Goal: Task Accomplishment & Management: Manage account settings

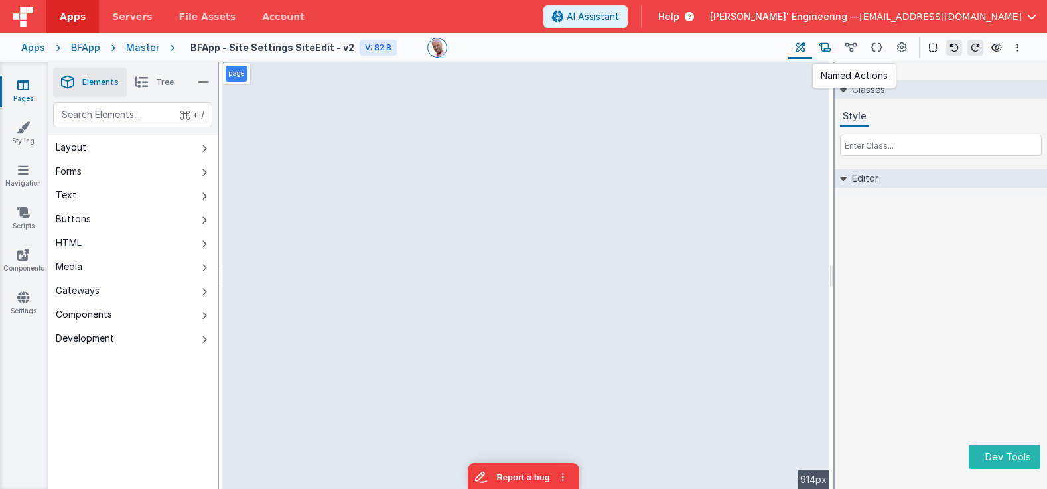
click at [830, 44] on icon at bounding box center [824, 48] width 11 height 14
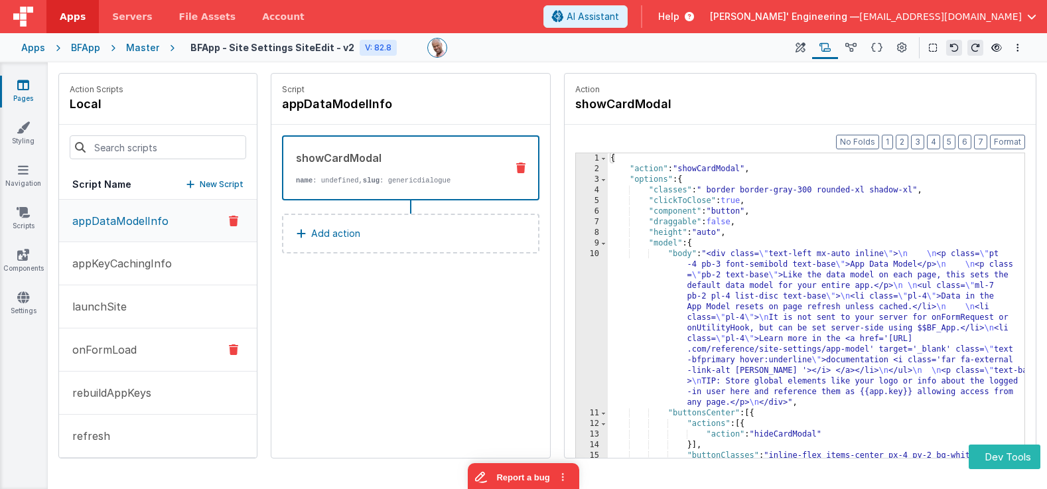
drag, startPoint x: 119, startPoint y: 348, endPoint x: 160, endPoint y: 345, distance: 40.6
click at [119, 348] on p "onFormLoad" at bounding box center [100, 350] width 72 height 16
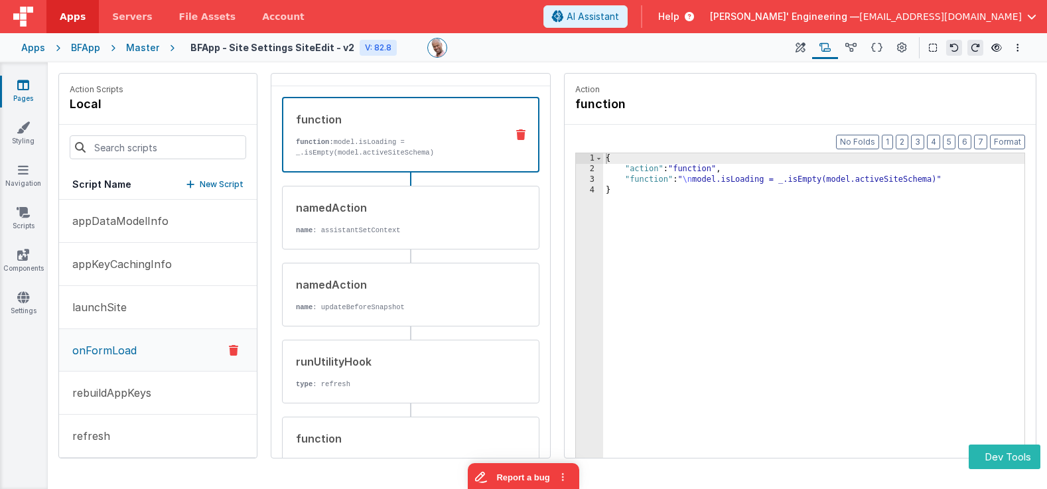
scroll to position [51, 0]
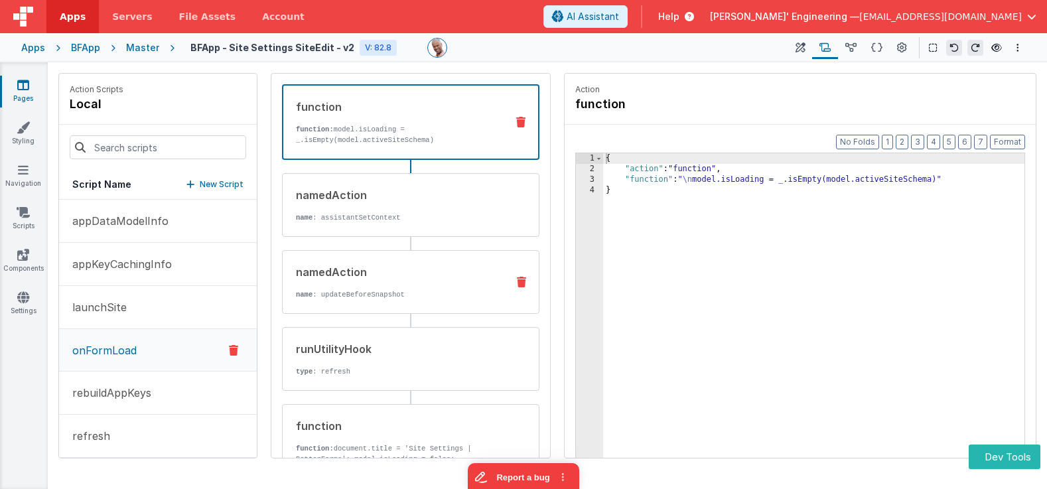
click at [408, 281] on div "namedAction name : updateBeforeSnapshot" at bounding box center [390, 282] width 214 height 36
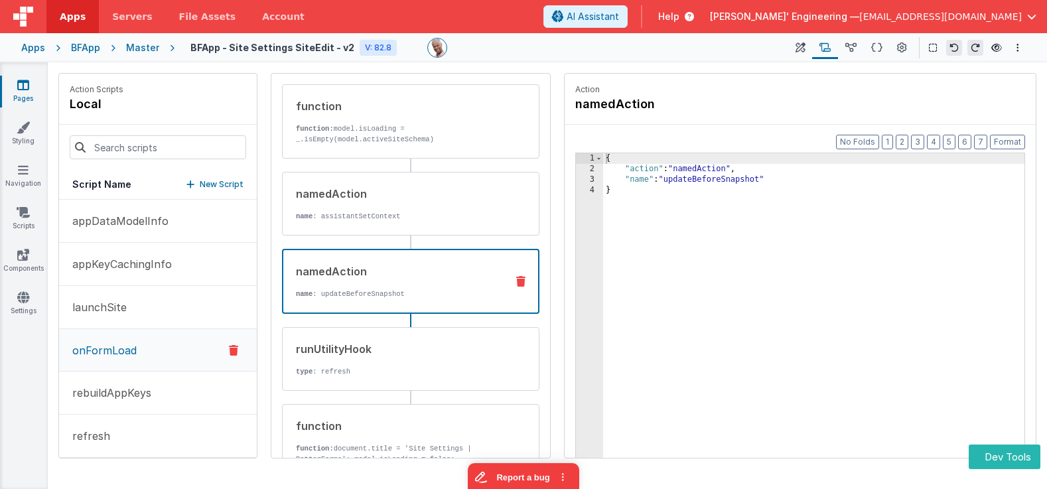
click at [714, 180] on div "{ "action" : "namedAction" , "name" : "updateBeforeSnapshot" }" at bounding box center [813, 336] width 421 height 367
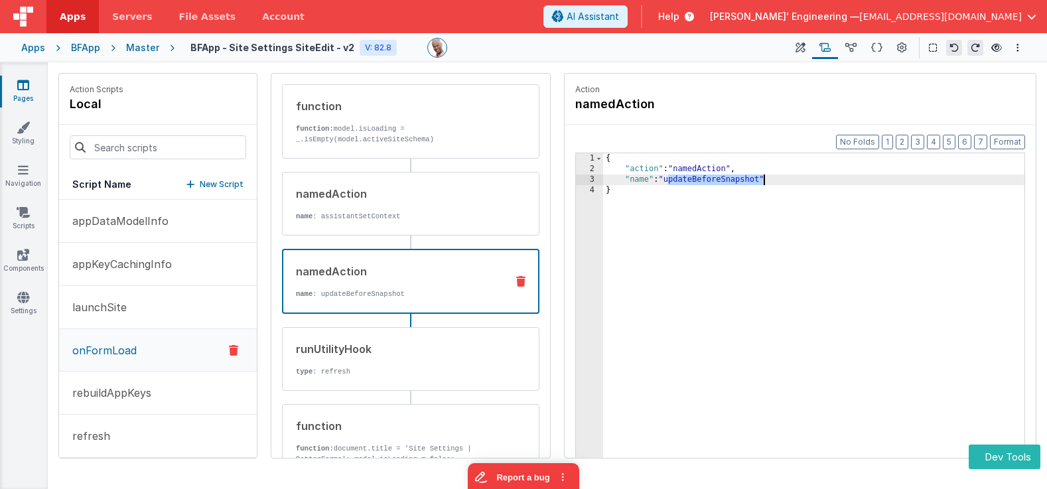
click at [714, 180] on div "{ "action" : "namedAction" , "name" : "updateBeforeSnapshot" }" at bounding box center [813, 336] width 421 height 367
click at [172, 147] on input at bounding box center [158, 147] width 176 height 24
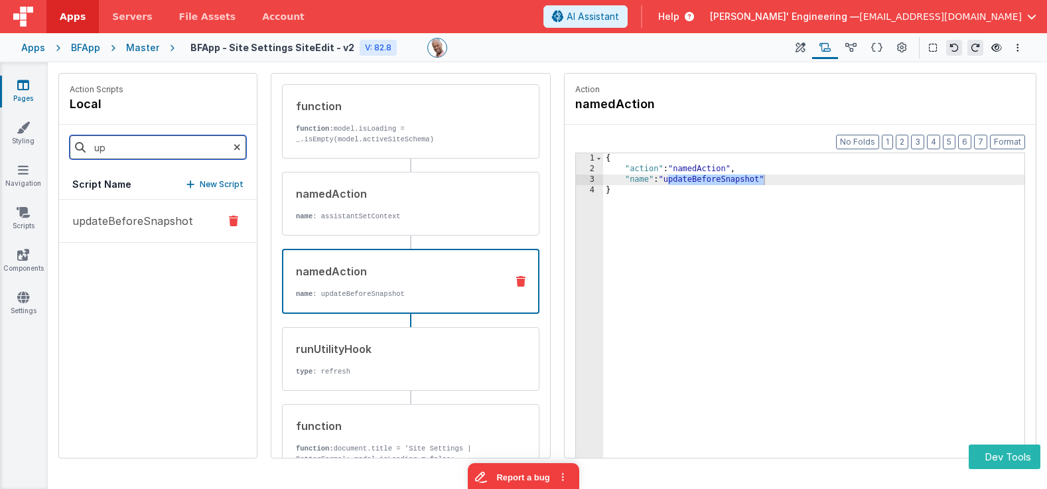
type input "up"
click at [167, 215] on p "updateBeforeSnapshot" at bounding box center [128, 221] width 129 height 16
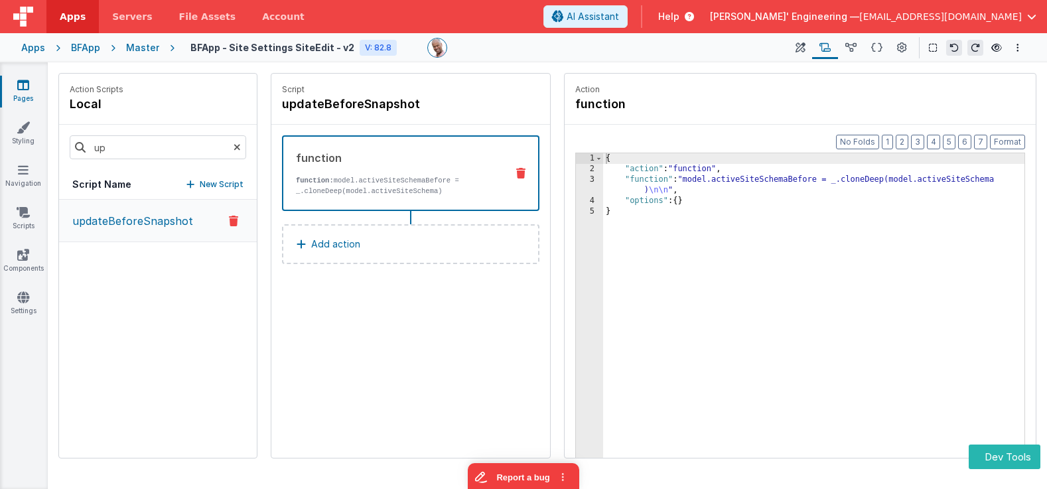
scroll to position [0, 0]
drag, startPoint x: 661, startPoint y: 182, endPoint x: 608, endPoint y: 181, distance: 52.4
click at [661, 182] on div "{ "action" : "function" , "function" : "model.activeSiteSchemaBefore = _.cloneD…" at bounding box center [813, 336] width 421 height 367
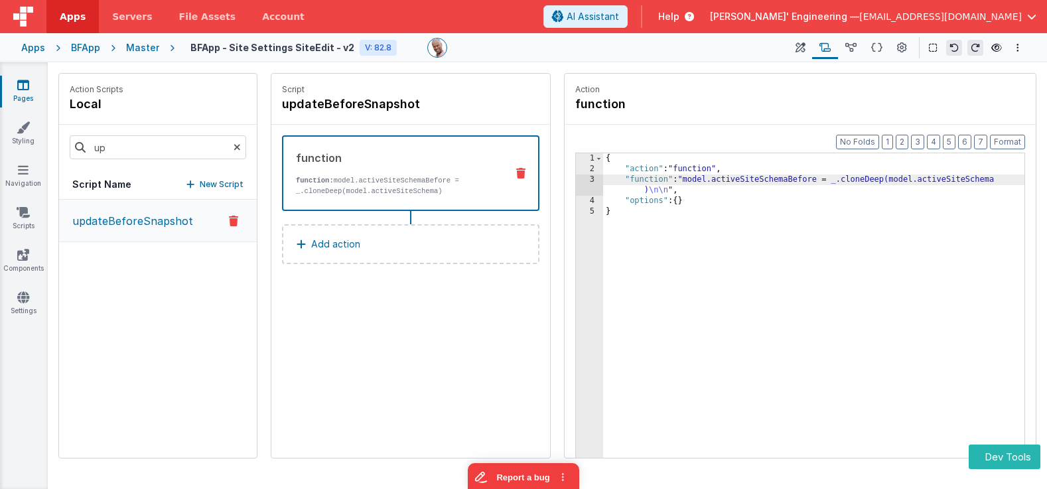
click at [591, 178] on div "3" at bounding box center [589, 184] width 27 height 21
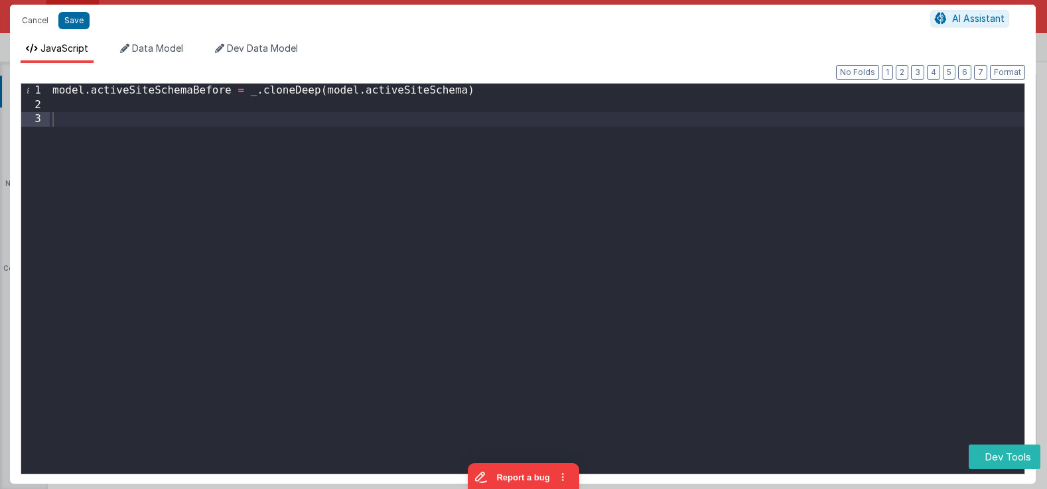
drag, startPoint x: 227, startPoint y: 132, endPoint x: 244, endPoint y: 115, distance: 23.9
click at [231, 127] on div "model . activeSiteSchemaBefore = _ . cloneDeep ( model . activeSiteSchema )" at bounding box center [537, 296] width 974 height 425
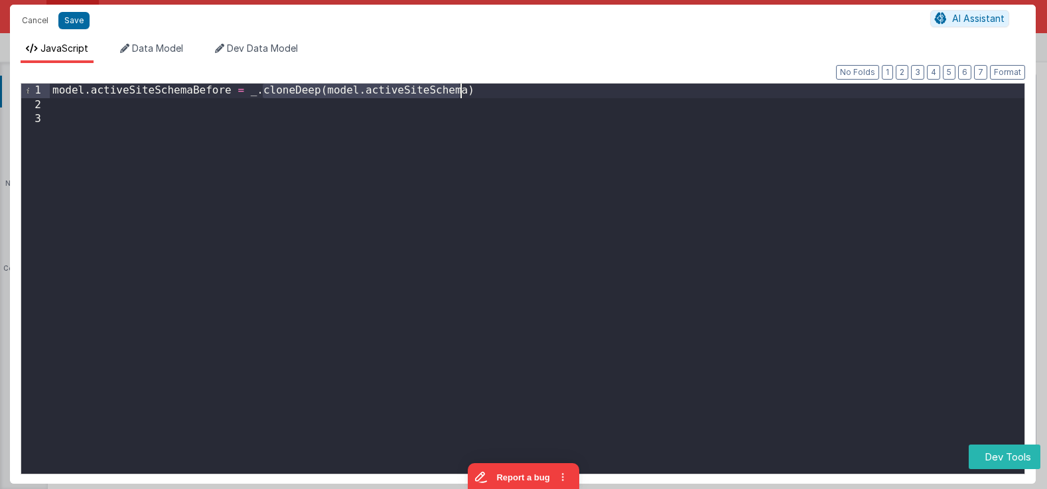
drag, startPoint x: 298, startPoint y: 93, endPoint x: 468, endPoint y: 95, distance: 170.5
click at [463, 95] on div "model . activeSiteSchemaBefore = _ . cloneDeep ( model . activeSiteSchema )" at bounding box center [537, 296] width 974 height 425
click at [484, 94] on div "model . activeSiteSchemaBefore = _ . cloneDeep ( model . activeSiteSchema )" at bounding box center [537, 296] width 974 height 425
drag, startPoint x: 478, startPoint y: 92, endPoint x: 327, endPoint y: 92, distance: 150.5
click at [327, 92] on div "model . activeSiteSchemaBefore = _ . cloneDeep ( model . activeSiteSchema )" at bounding box center [537, 296] width 974 height 425
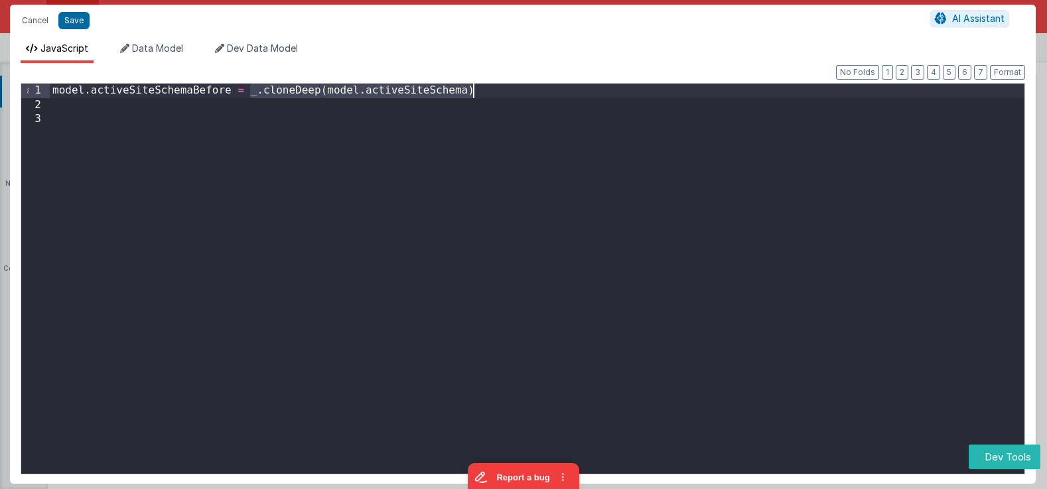
drag, startPoint x: 250, startPoint y: 91, endPoint x: 595, endPoint y: 94, distance: 344.9
click at [595, 94] on div "model . activeSiteSchemaBefore = _ . cloneDeep ( model . activeSiteSchema )" at bounding box center [537, 296] width 974 height 425
drag, startPoint x: 239, startPoint y: 88, endPoint x: 2, endPoint y: 97, distance: 237.6
click at [11, 84] on div "Format 7 6 5 4 3 2 1 No Folds 1 2 3 model . activeSiteSchemaBefore = _ . cloneD…" at bounding box center [522, 273] width 1025 height 420
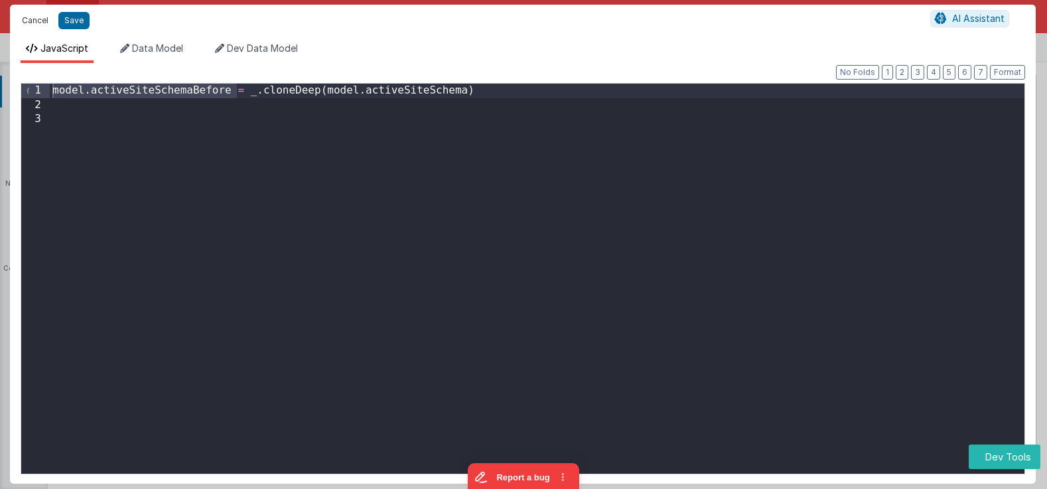
drag, startPoint x: 36, startPoint y: 26, endPoint x: 172, endPoint y: 23, distance: 136.7
click at [35, 26] on button "Cancel" at bounding box center [35, 20] width 40 height 19
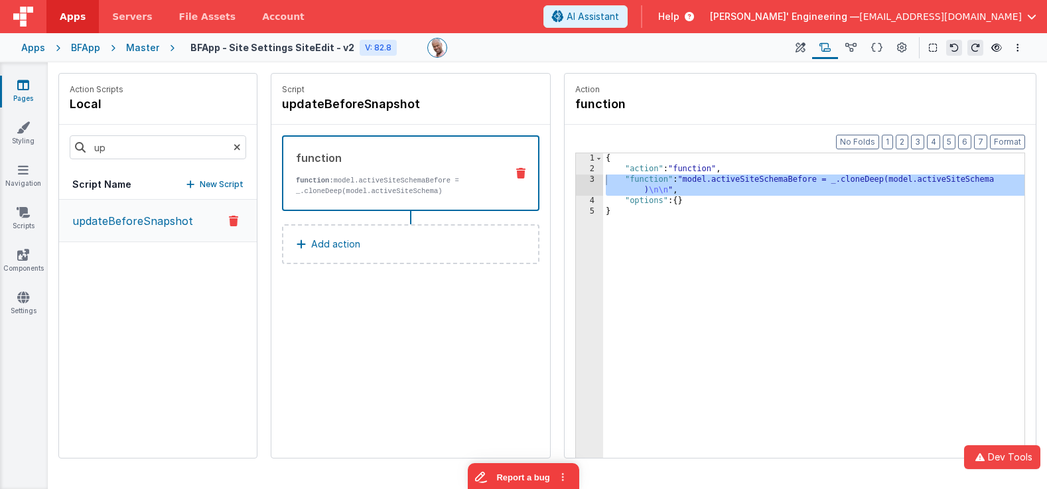
click at [235, 149] on icon at bounding box center [236, 147] width 7 height 45
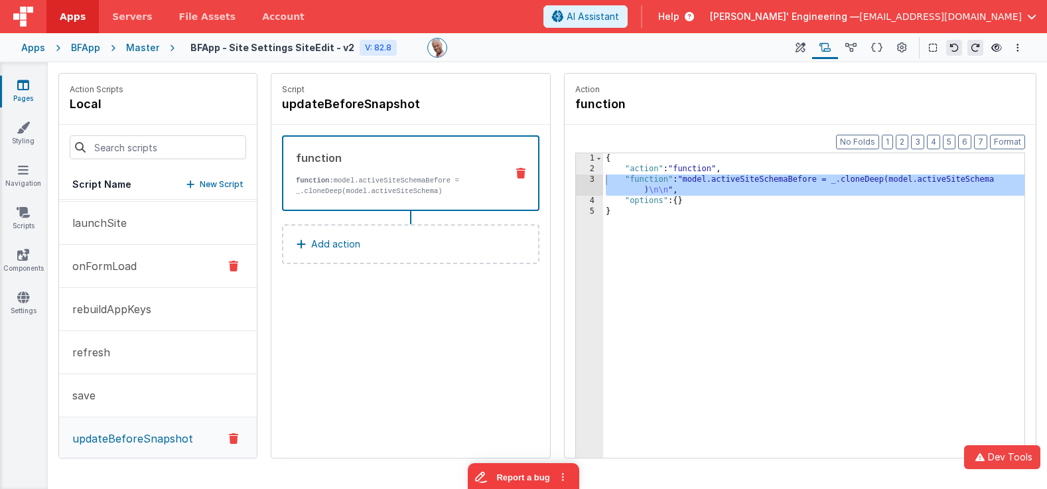
scroll to position [97, 0]
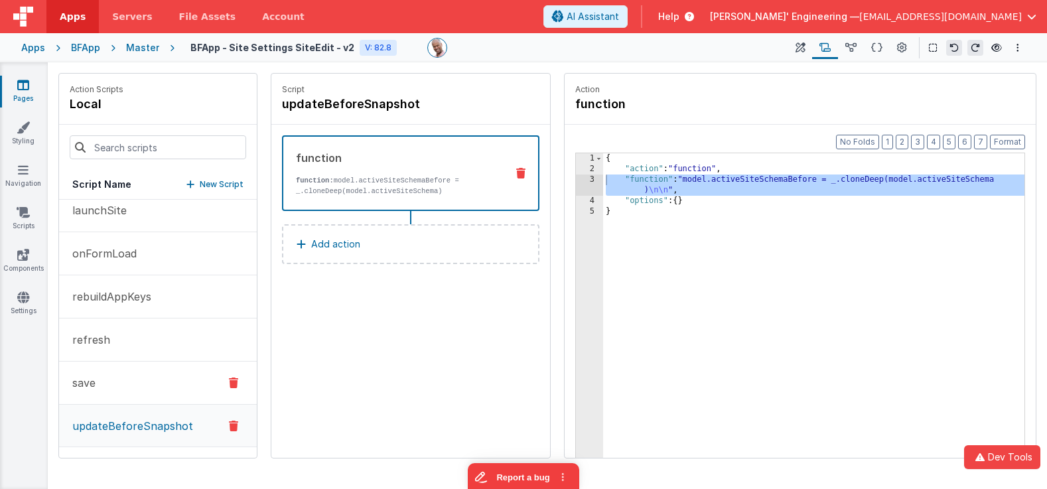
click at [135, 380] on button "save" at bounding box center [158, 382] width 198 height 43
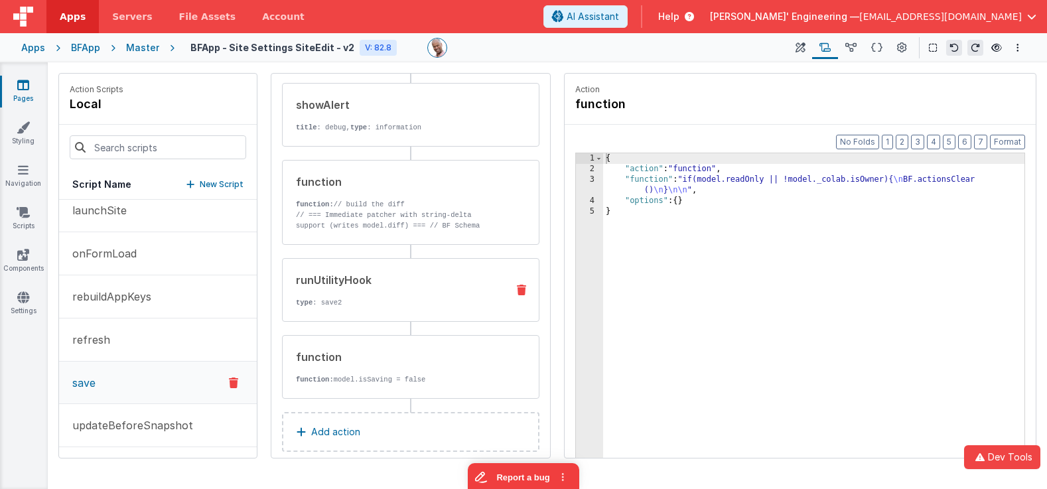
click at [420, 271] on div "runUtilityHook type : save2" at bounding box center [410, 290] width 257 height 64
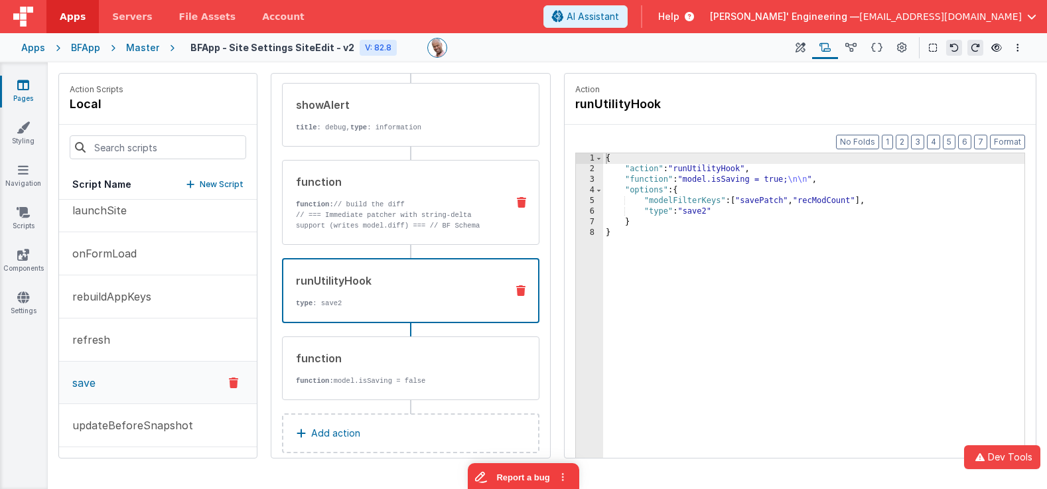
click at [416, 202] on p "function: // build the diff" at bounding box center [396, 204] width 200 height 11
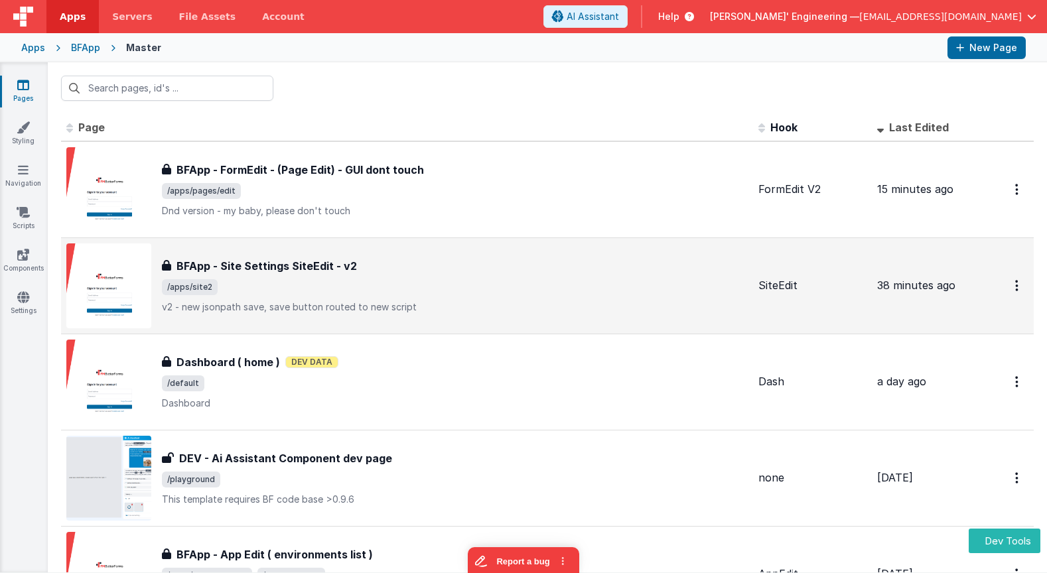
click at [285, 298] on div "BFApp - Site Settings SiteEdit - v2 BFApp - Site Settings SiteEdit - v2 /apps/s…" at bounding box center [455, 286] width 586 height 56
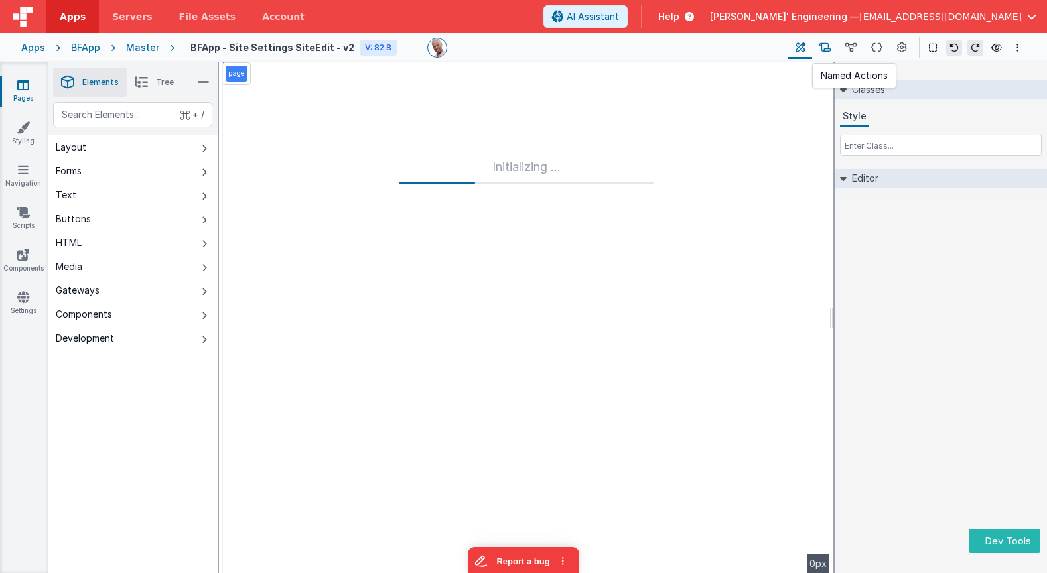
click at [826, 48] on icon at bounding box center [824, 48] width 11 height 14
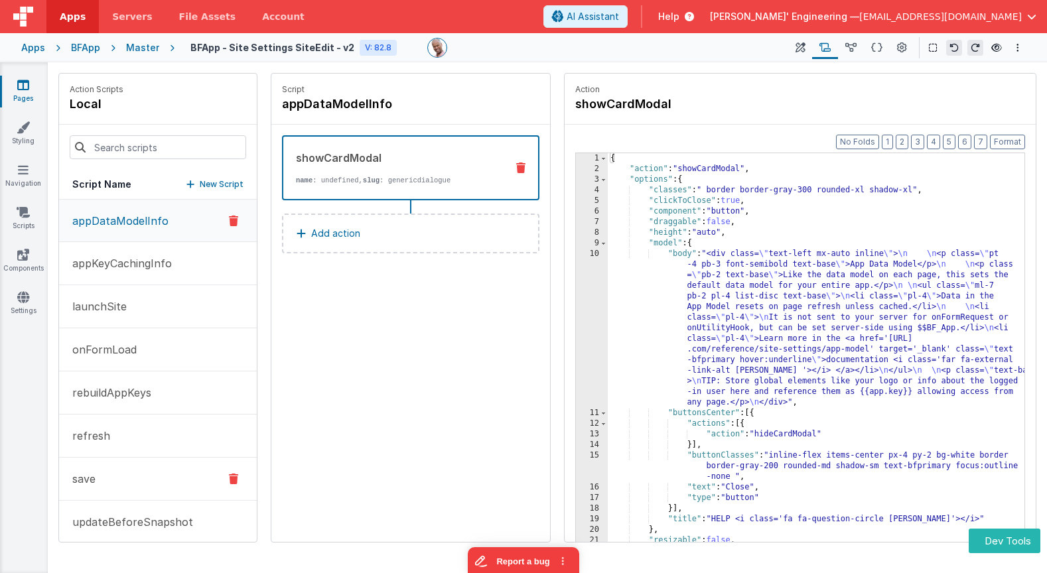
click at [97, 484] on button "save" at bounding box center [158, 479] width 198 height 43
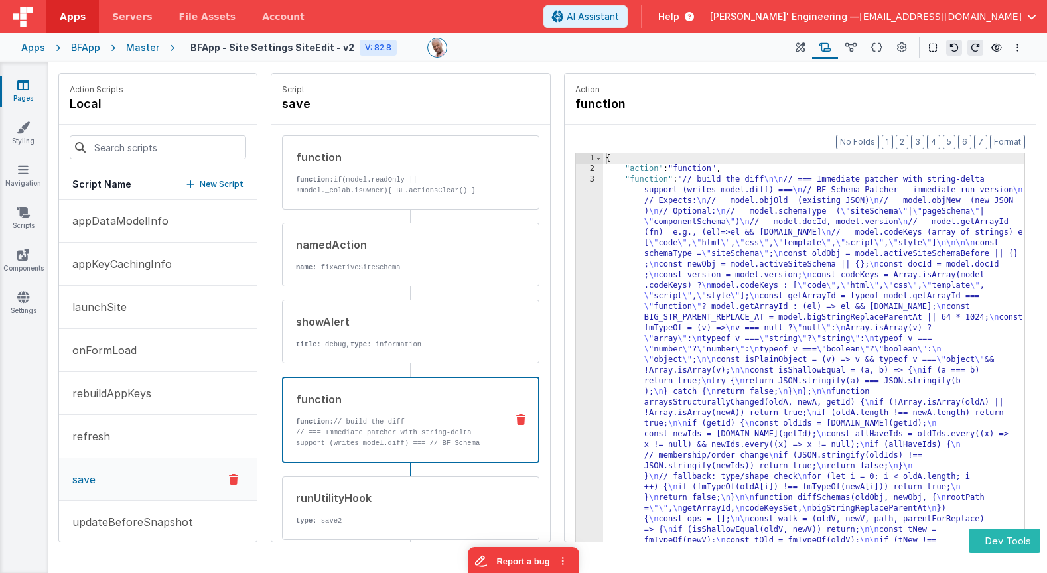
drag, startPoint x: 416, startPoint y: 407, endPoint x: 430, endPoint y: 403, distance: 13.8
click at [416, 407] on div "function" at bounding box center [396, 399] width 200 height 16
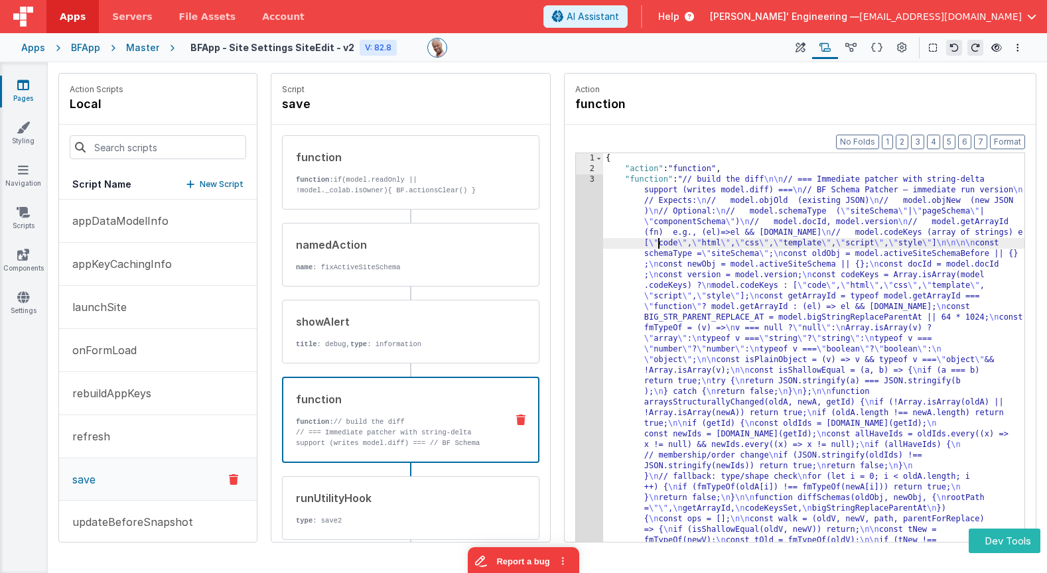
drag, startPoint x: 659, startPoint y: 247, endPoint x: 650, endPoint y: 247, distance: 9.3
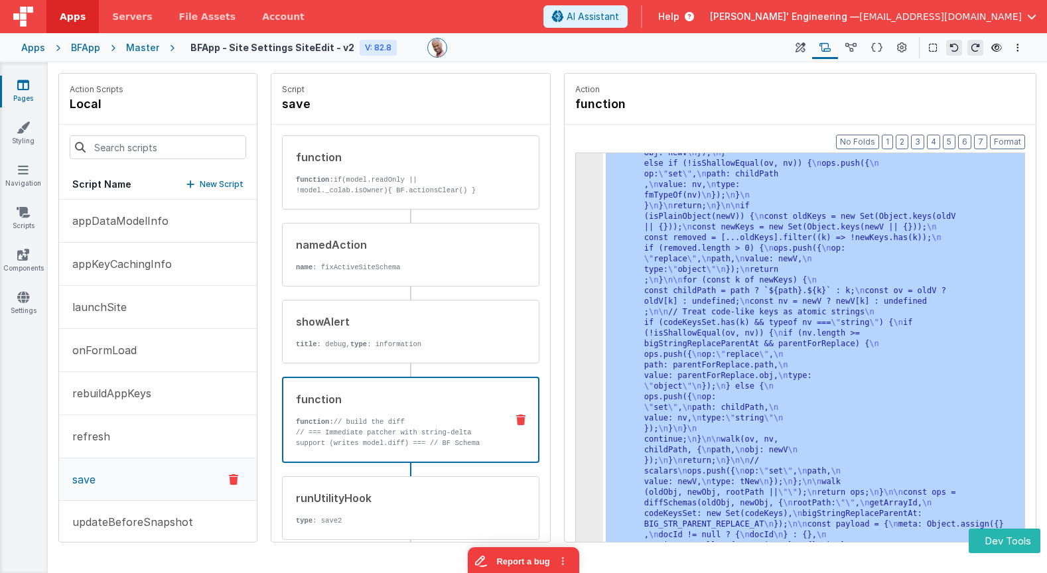
click at [592, 237] on div "3 4 5" at bounding box center [589, 336] width 27 height 1353
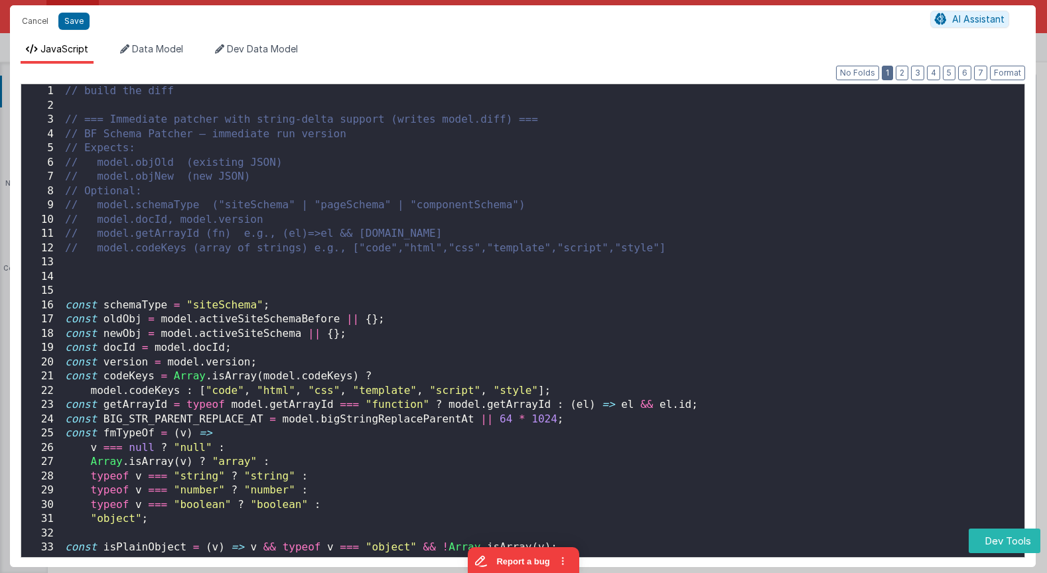
click at [893, 74] on button "1" at bounding box center [886, 73] width 11 height 15
click at [888, 72] on button "1" at bounding box center [886, 73] width 11 height 15
click at [184, 203] on div "// build the diff // === Immediate patcher with string-delta support (writes mo…" at bounding box center [543, 338] width 962 height 508
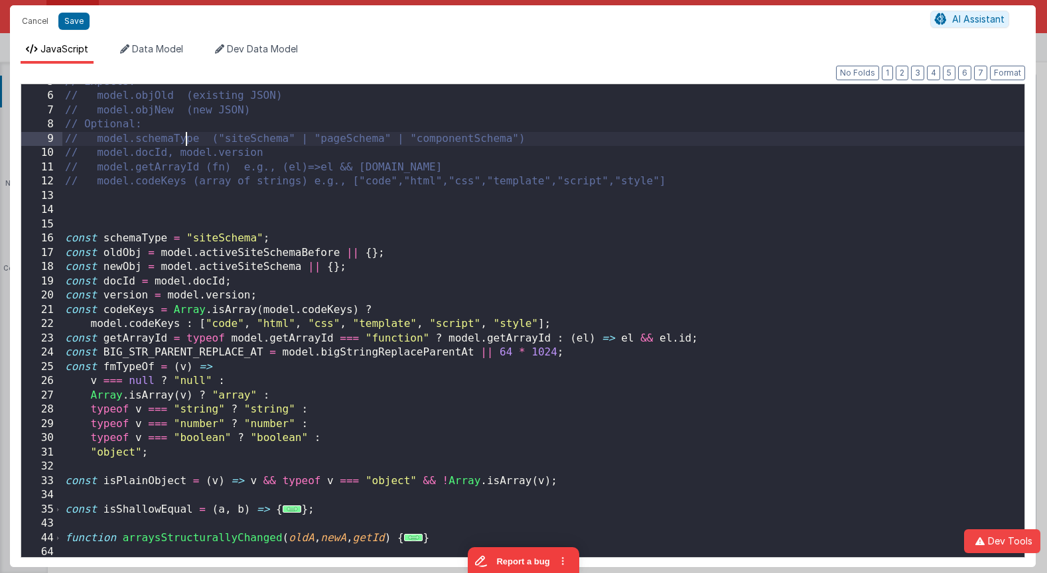
scroll to position [62, 0]
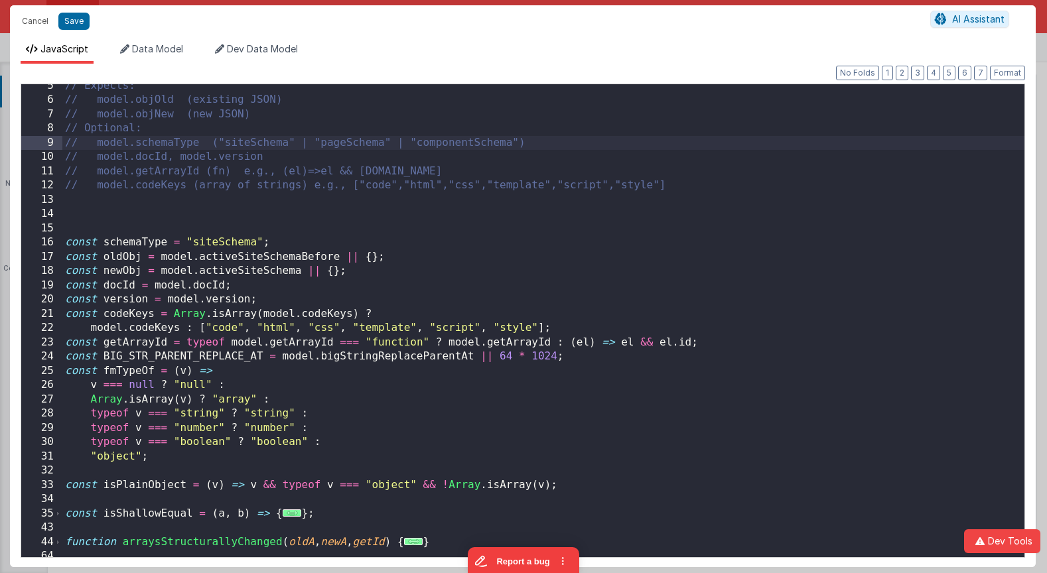
click at [136, 244] on div "// Expects: // model.objOld (existing JSON) // model.objNew (new JSON) // Optio…" at bounding box center [543, 333] width 962 height 508
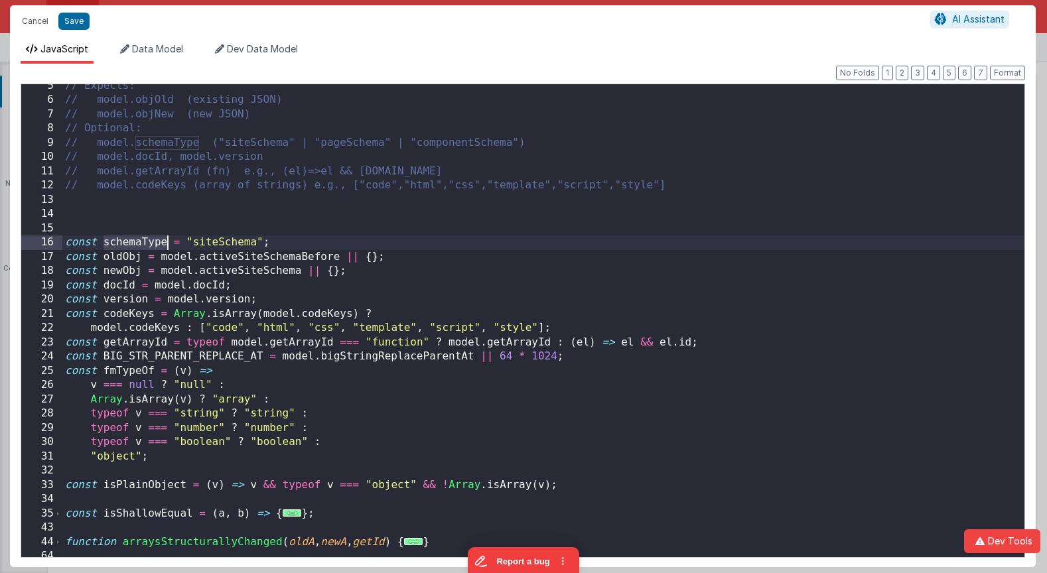
click at [135, 244] on div "// Expects: // model.objOld (existing JSON) // model.objNew (new JSON) // Optio…" at bounding box center [543, 333] width 962 height 508
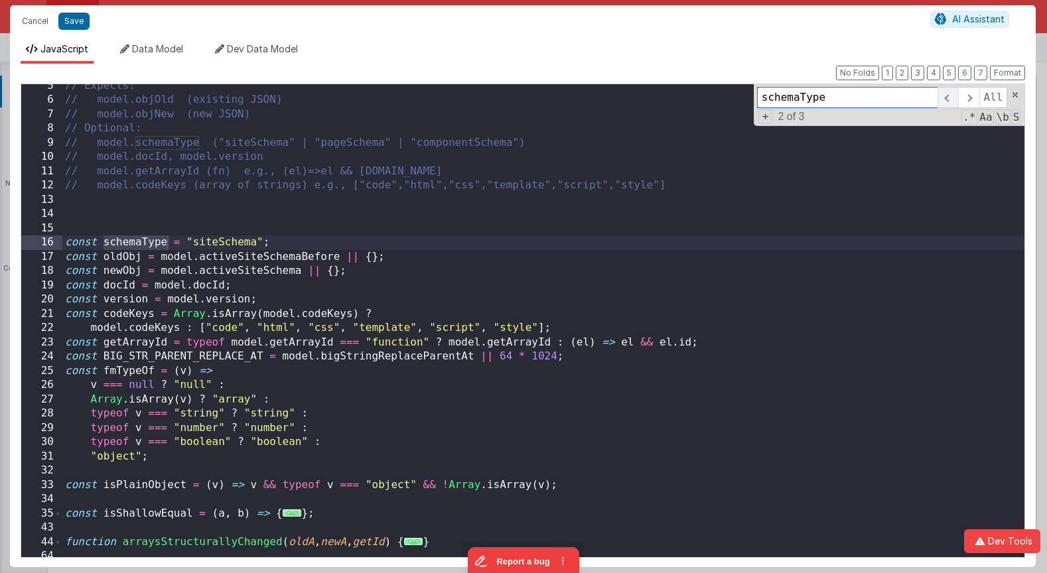
click at [949, 97] on span at bounding box center [947, 97] width 21 height 21
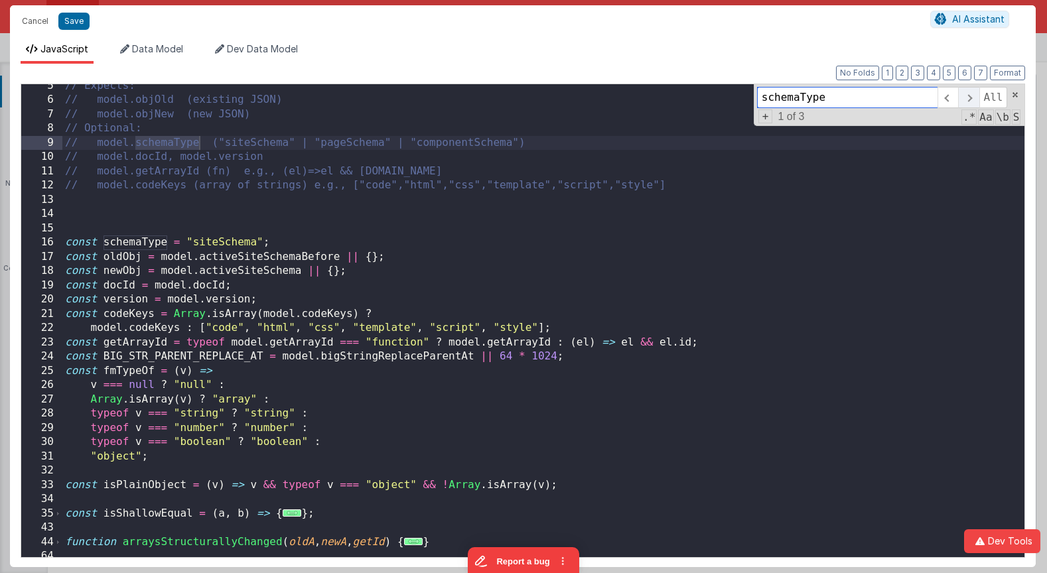
click at [968, 97] on span at bounding box center [968, 97] width 21 height 21
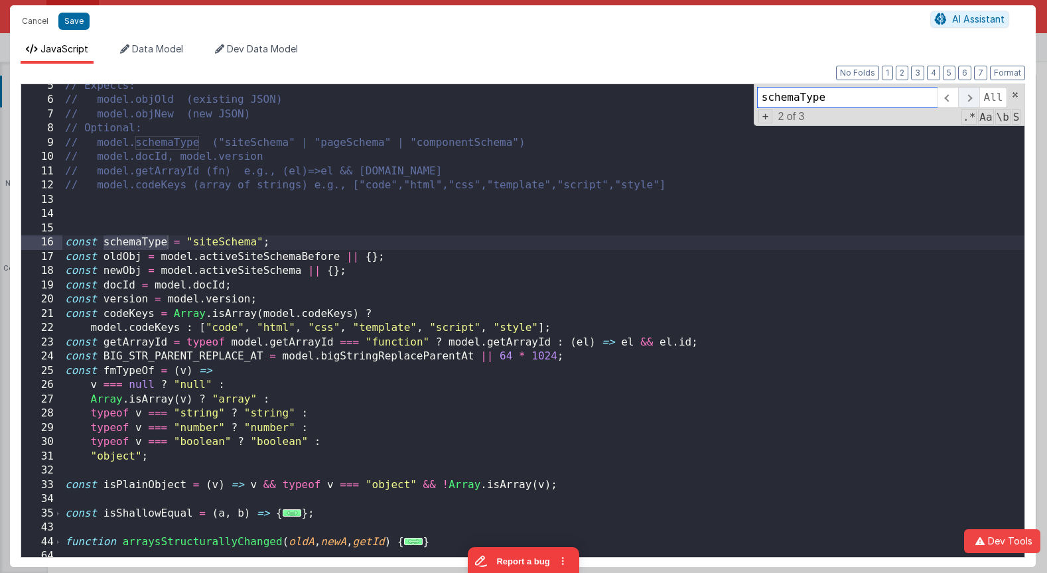
click at [968, 97] on span at bounding box center [968, 97] width 21 height 21
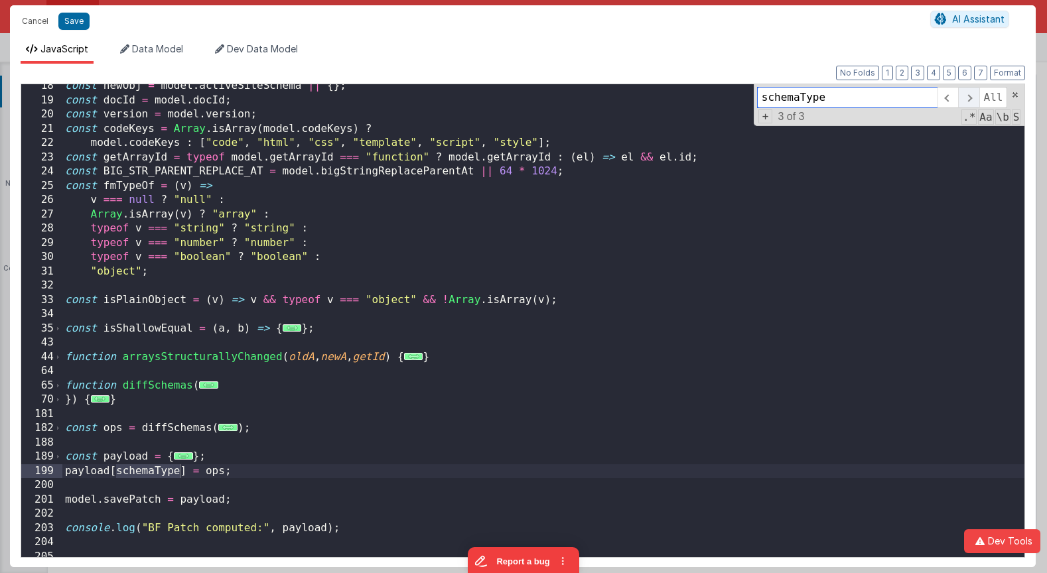
scroll to position [247, 0]
click at [107, 476] on div "const newObj = model . activeSiteSchema || { } ; const docId = model . docId ; …" at bounding box center [543, 333] width 962 height 508
drag, startPoint x: 174, startPoint y: 471, endPoint x: 190, endPoint y: 469, distance: 16.0
click at [110, 472] on div "const newObj = model . activeSiteSchema || { } ; const docId = model . docId ; …" at bounding box center [543, 333] width 962 height 508
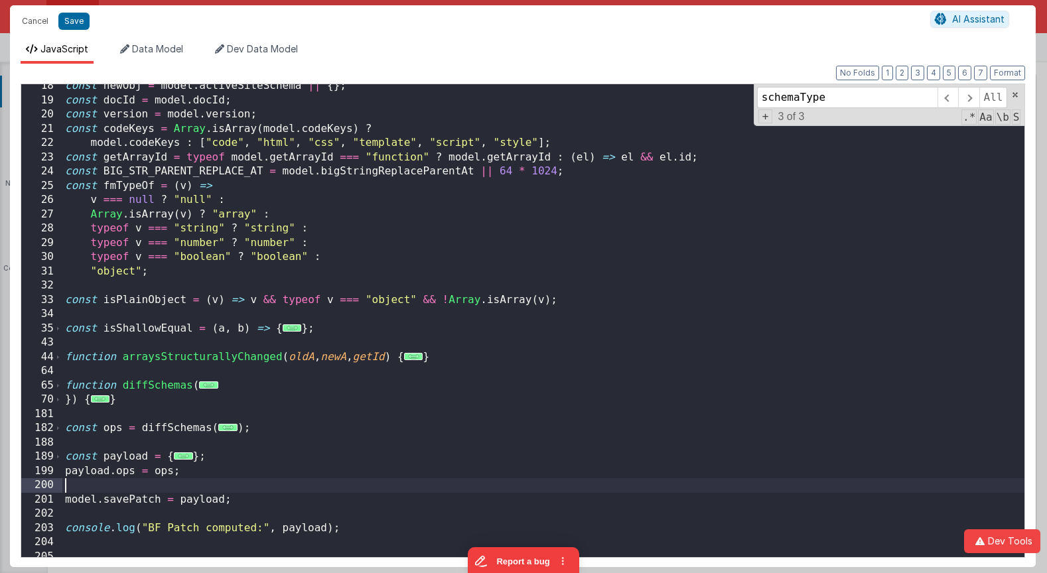
click at [256, 487] on div "const newObj = model . activeSiteSchema || { } ; const docId = model . docId ; …" at bounding box center [543, 333] width 962 height 508
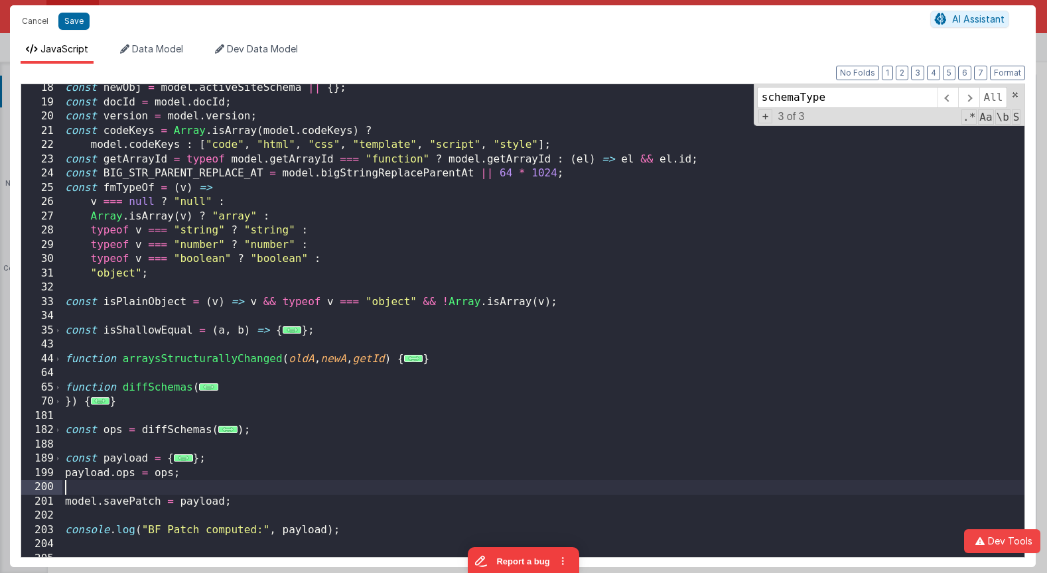
scroll to position [245, 0]
drag, startPoint x: 265, startPoint y: 444, endPoint x: 255, endPoint y: 439, distance: 11.3
click at [264, 444] on div "const newObj = model . activeSiteSchema || { } ; const docId = model . docId ; …" at bounding box center [543, 335] width 962 height 508
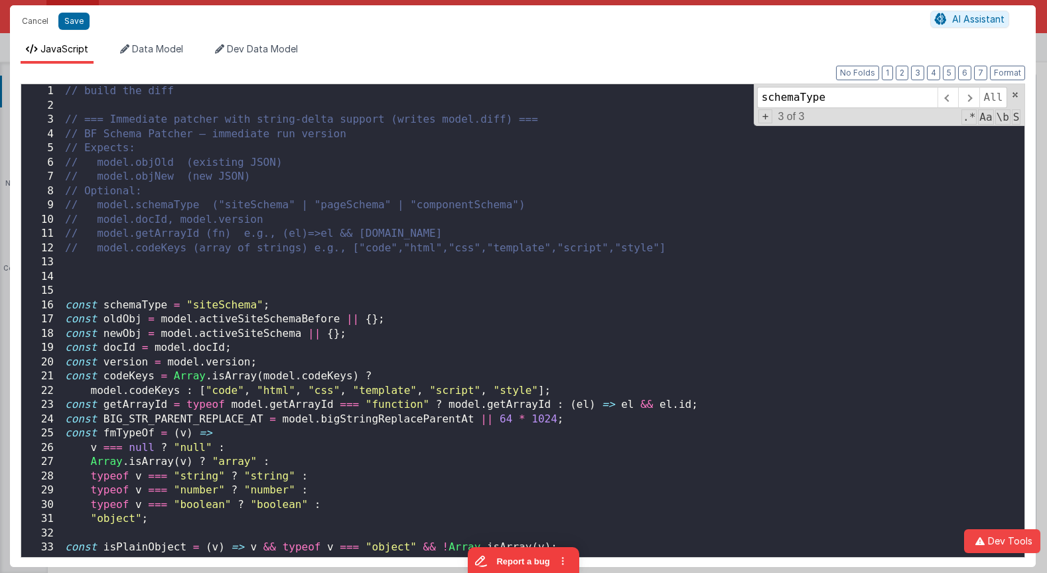
scroll to position [0, 0]
click at [948, 99] on span at bounding box center [947, 97] width 21 height 21
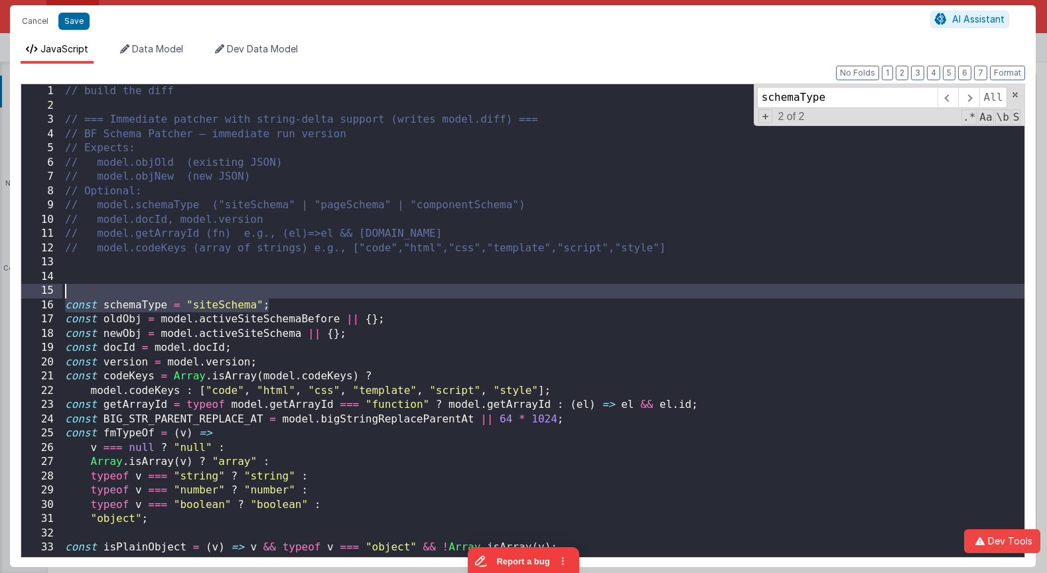
drag, startPoint x: 310, startPoint y: 306, endPoint x: 17, endPoint y: 298, distance: 293.2
click at [17, 298] on div "Format 7 6 5 4 3 2 1 No Folds 1 2 3 4 5 6 7 8 9 10 11 12 13 14 15 16 17 18 19 2…" at bounding box center [522, 315] width 1025 height 503
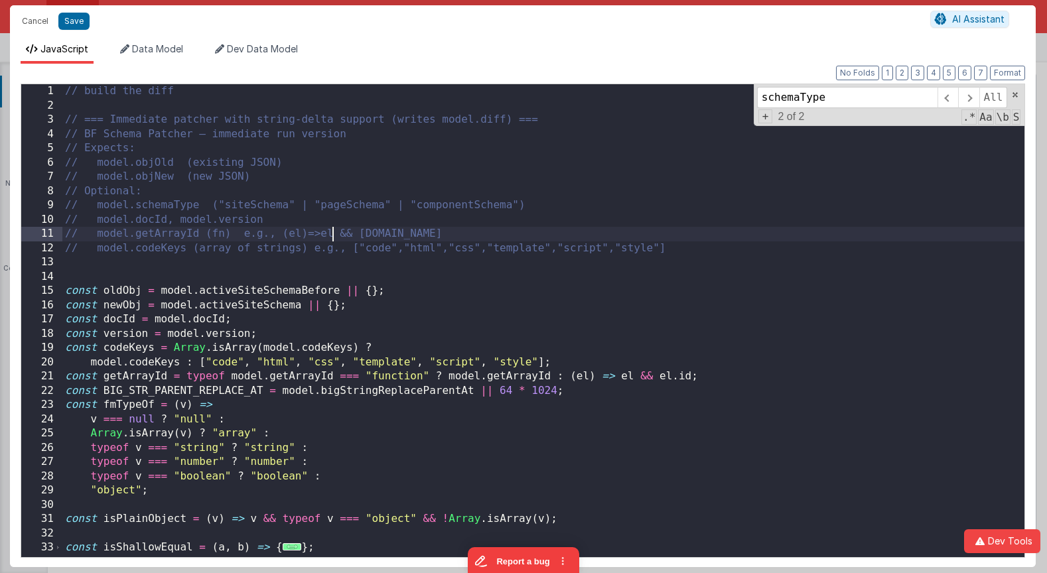
drag, startPoint x: 334, startPoint y: 229, endPoint x: 338, endPoint y: 241, distance: 12.6
click at [334, 229] on div "// build the diff // === Immediate patcher with string-delta support (writes mo…" at bounding box center [543, 338] width 962 height 508
click at [334, 288] on div "// build the diff // === Immediate patcher with string-delta support (writes mo…" at bounding box center [543, 338] width 962 height 508
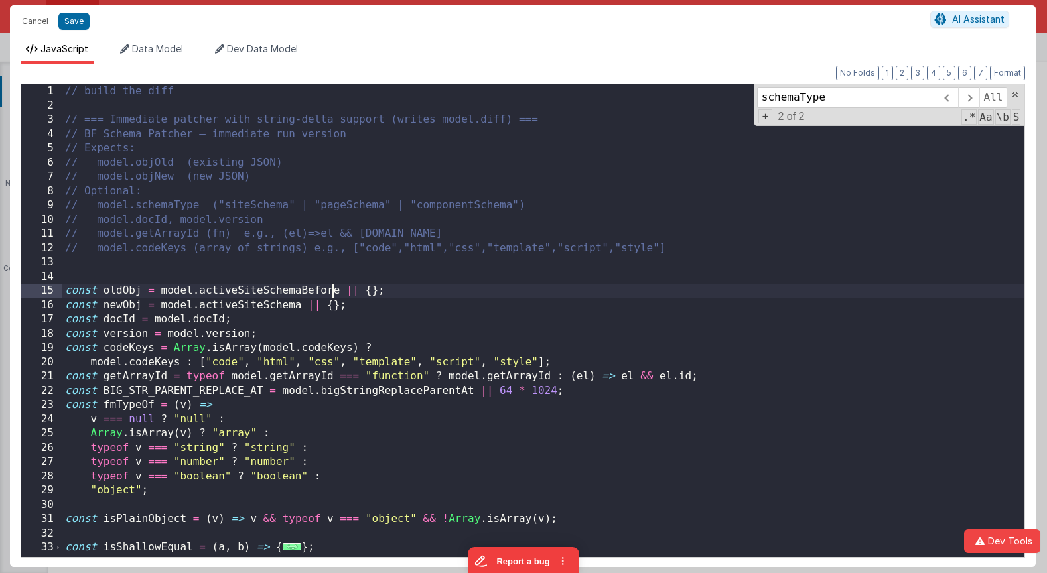
click at [248, 294] on div "// build the diff // === Immediate patcher with string-delta support (writes mo…" at bounding box center [543, 338] width 962 height 508
click at [360, 304] on div "// build the diff // === Immediate patcher with string-delta support (writes mo…" at bounding box center [543, 338] width 962 height 508
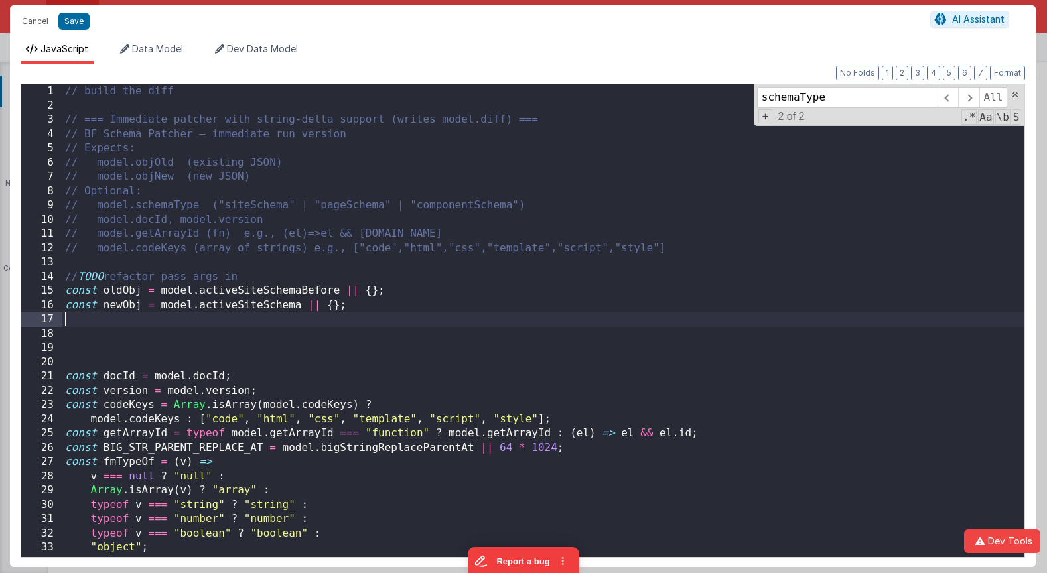
click at [306, 326] on div "// build the diff // === Immediate patcher with string-delta support (writes mo…" at bounding box center [543, 338] width 962 height 508
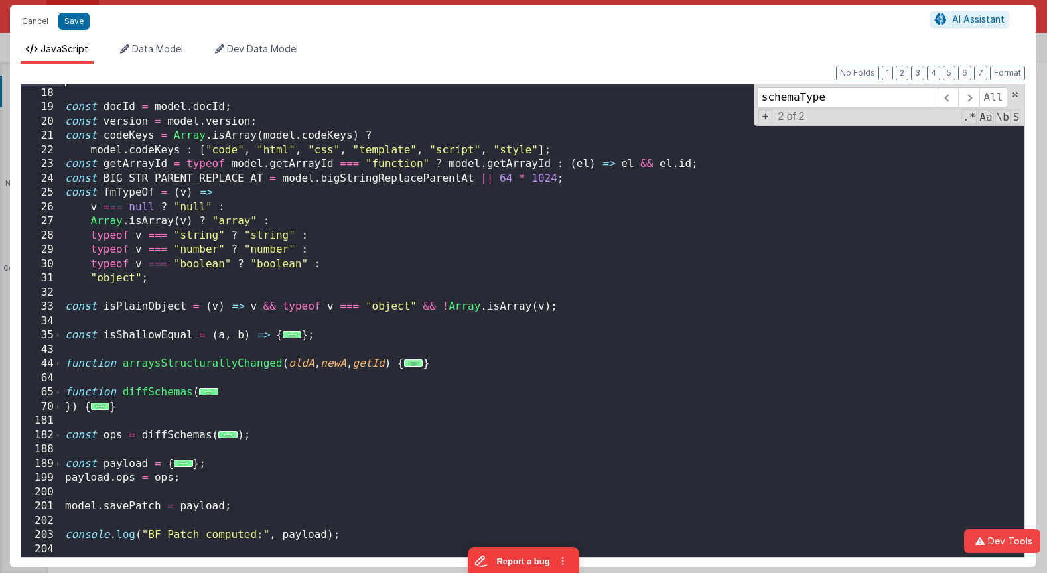
scroll to position [247, 0]
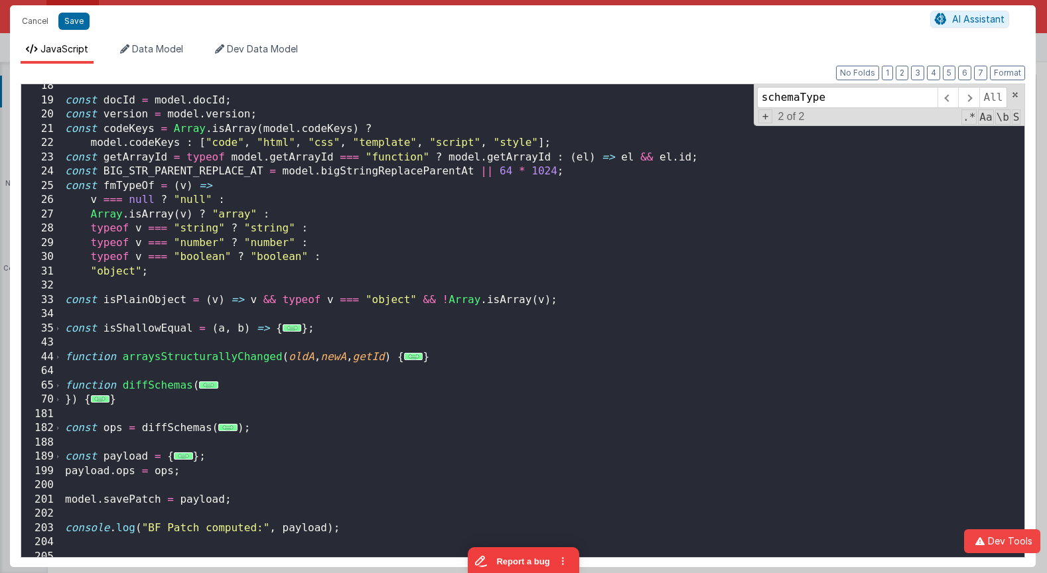
click at [239, 451] on div "const docId = model . docId ; const version = model . version ; const codeKeys …" at bounding box center [543, 333] width 962 height 508
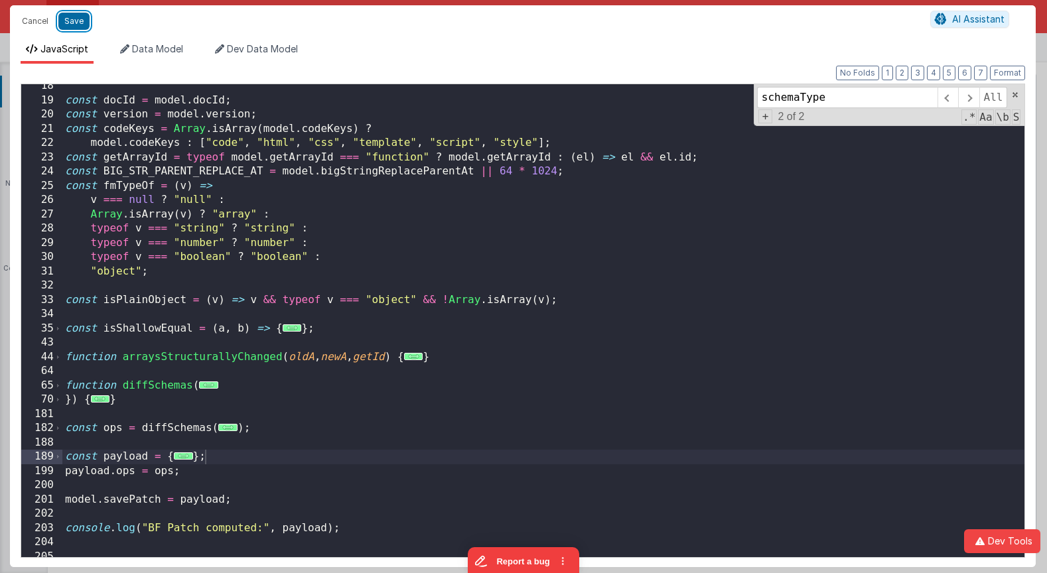
drag, startPoint x: 76, startPoint y: 20, endPoint x: 349, endPoint y: 139, distance: 297.3
click at [76, 20] on button "Save" at bounding box center [73, 21] width 31 height 17
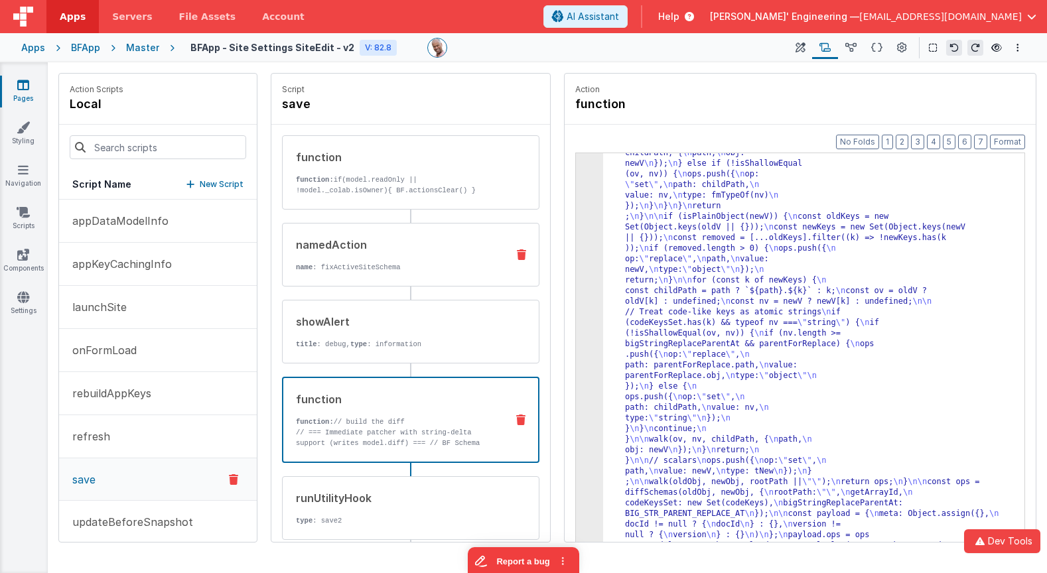
scroll to position [483, 0]
